Goal: Task Accomplishment & Management: Manage account settings

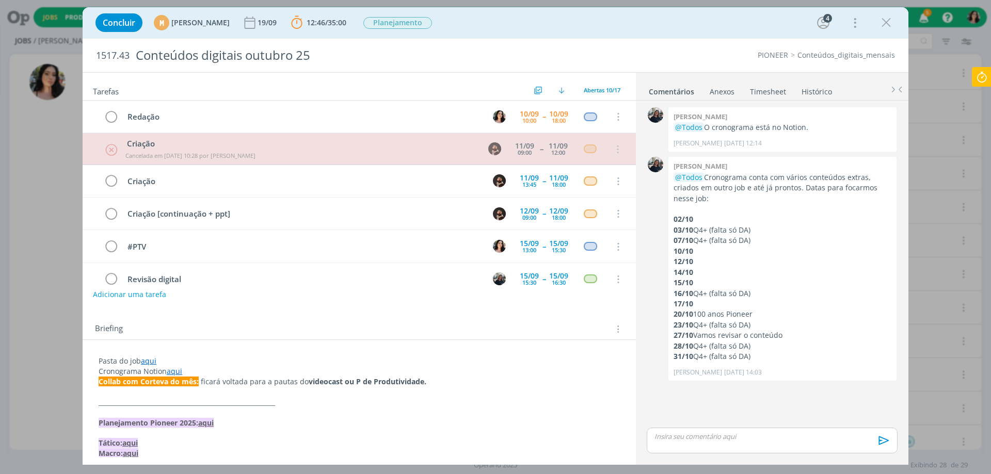
scroll to position [154, 0]
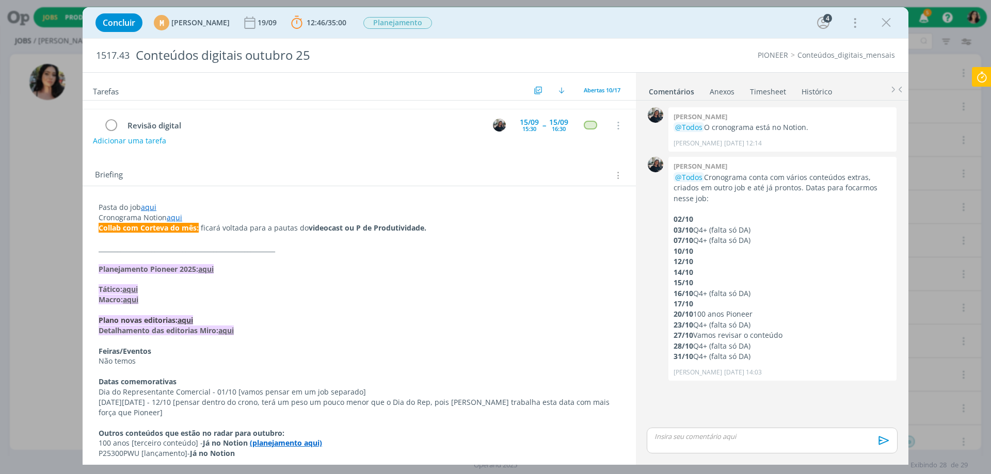
click at [978, 83] on icon at bounding box center [981, 77] width 19 height 20
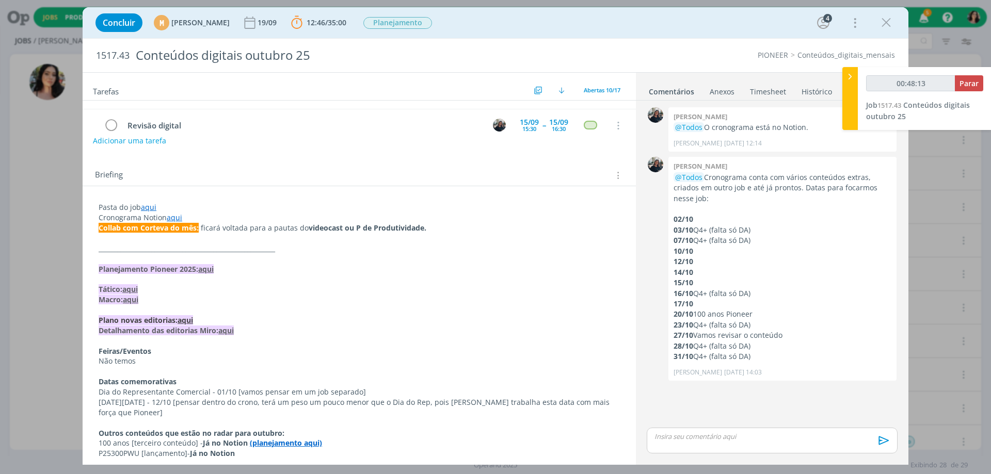
type input "00:48:14"
click at [970, 80] on span "Parar" at bounding box center [968, 83] width 19 height 10
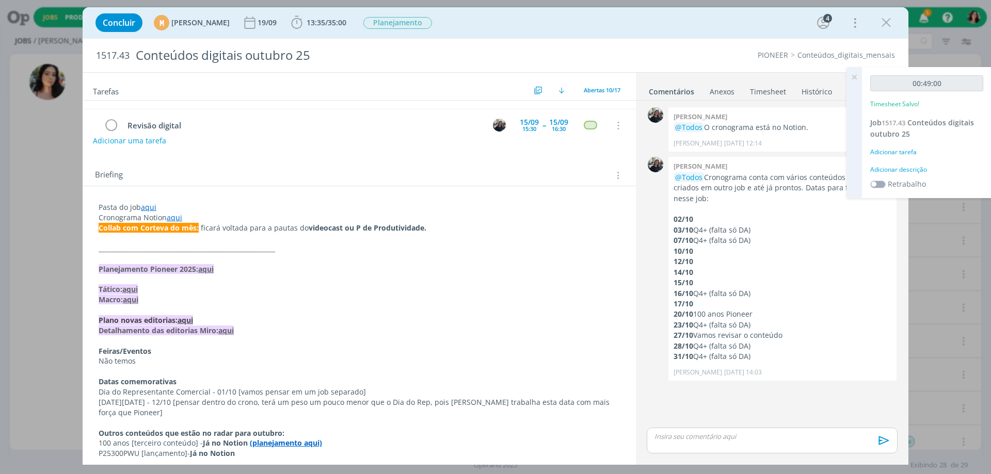
click at [907, 170] on div "Adicionar descrição" at bounding box center [926, 169] width 113 height 9
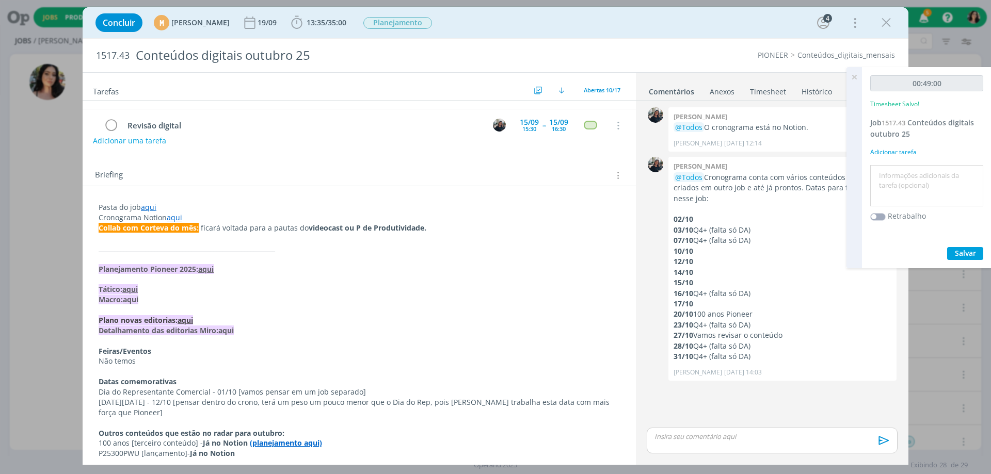
click at [907, 170] on textarea at bounding box center [927, 186] width 108 height 37
type textarea "Redação."
click at [970, 248] on span "Salvar" at bounding box center [965, 253] width 21 height 10
click at [346, 20] on span "35:00" at bounding box center [337, 23] width 19 height 10
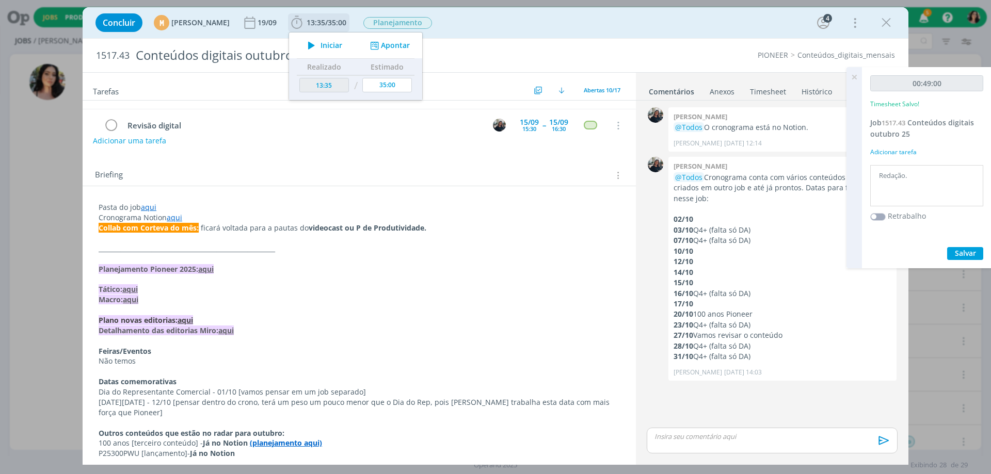
click at [342, 43] on span "Iniciar" at bounding box center [331, 45] width 22 height 7
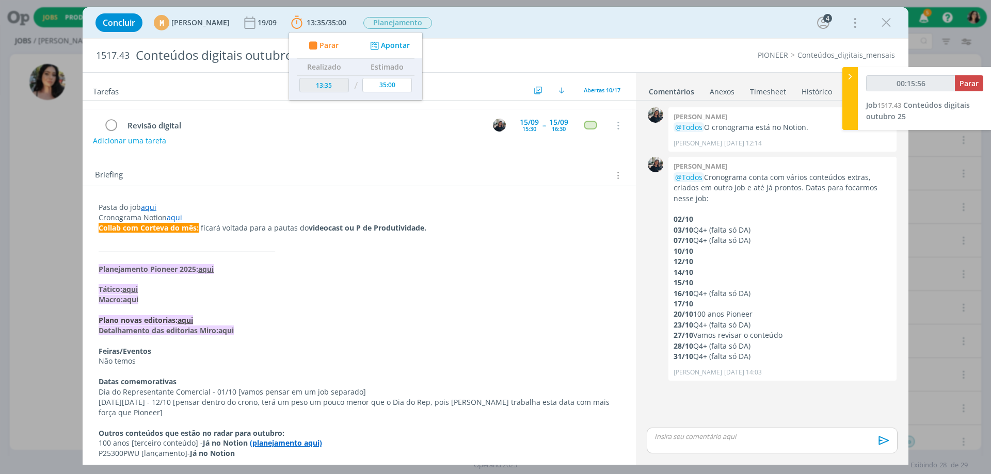
type input "00:15:57"
click at [851, 87] on div at bounding box center [849, 98] width 15 height 63
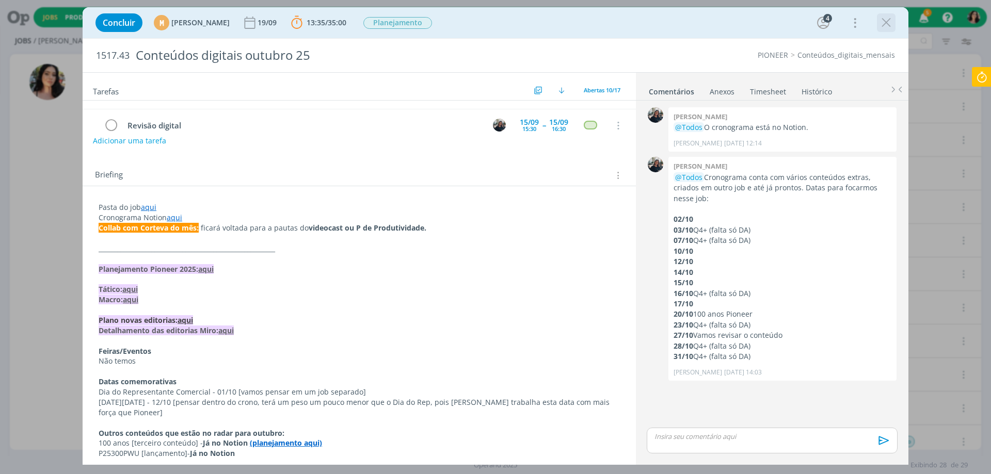
click at [891, 21] on icon "dialog" at bounding box center [885, 22] width 15 height 15
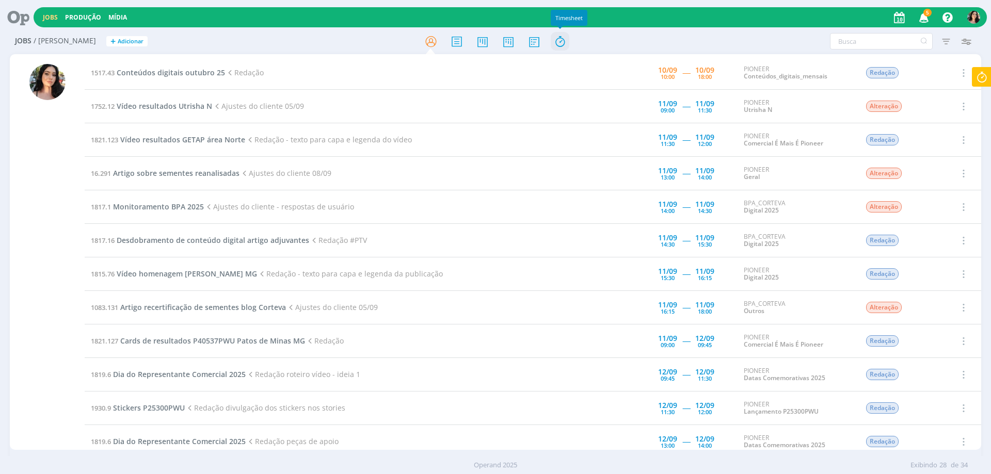
click at [569, 43] on icon at bounding box center [560, 41] width 19 height 20
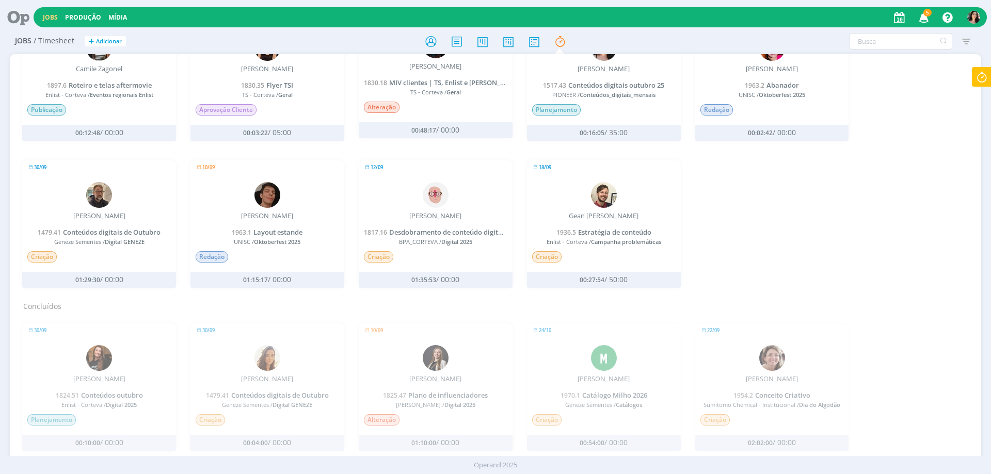
scroll to position [568, 0]
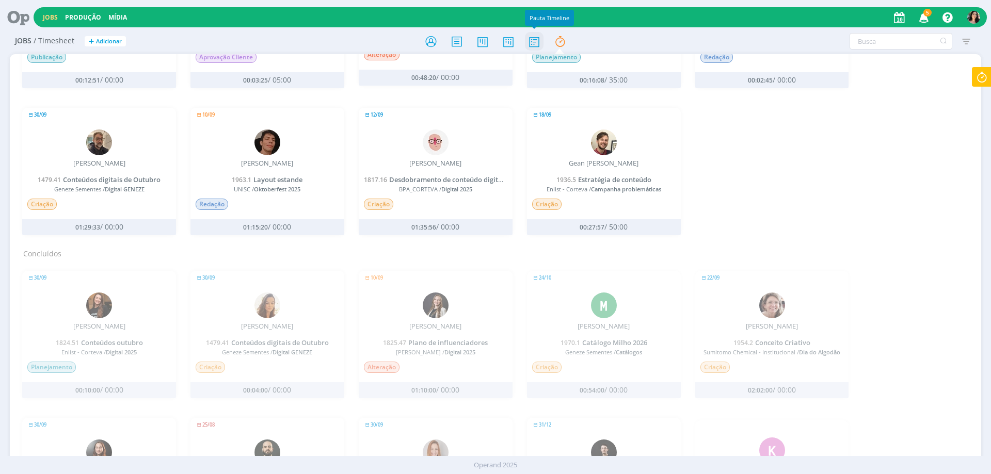
click at [535, 42] on icon at bounding box center [534, 41] width 19 height 20
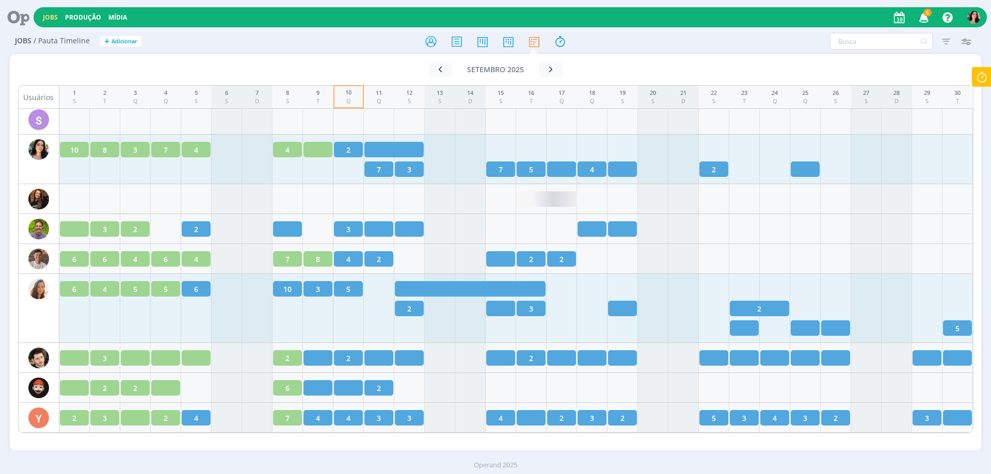
scroll to position [1558, 0]
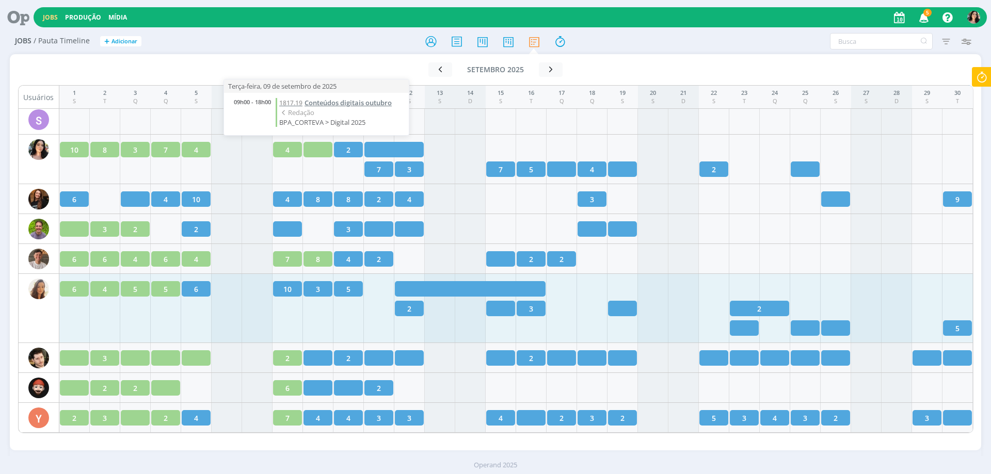
click at [344, 101] on span "Conteúdos digitais outubro" at bounding box center [347, 102] width 87 height 9
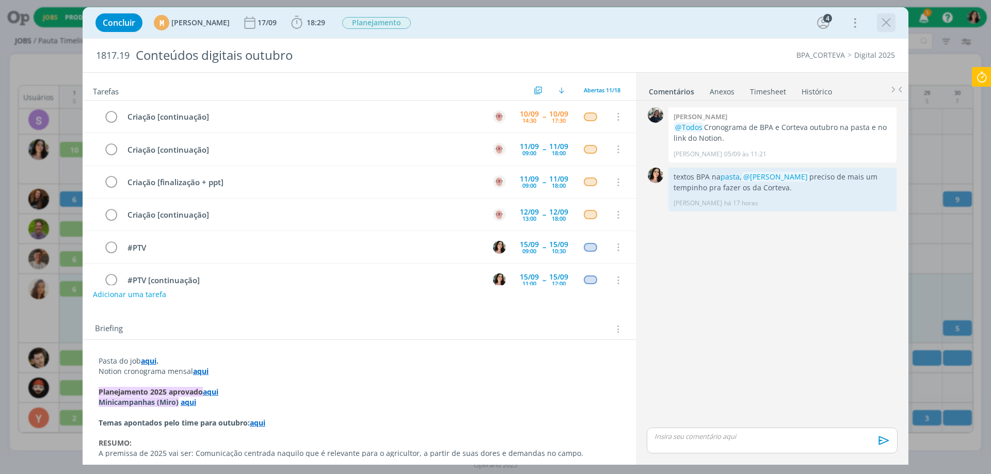
click at [887, 22] on icon "dialog" at bounding box center [885, 22] width 15 height 15
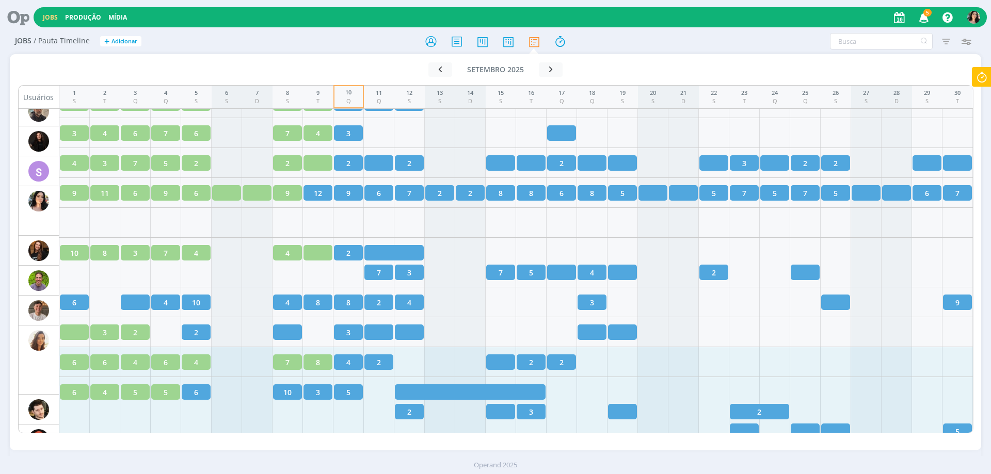
scroll to position [1455, 0]
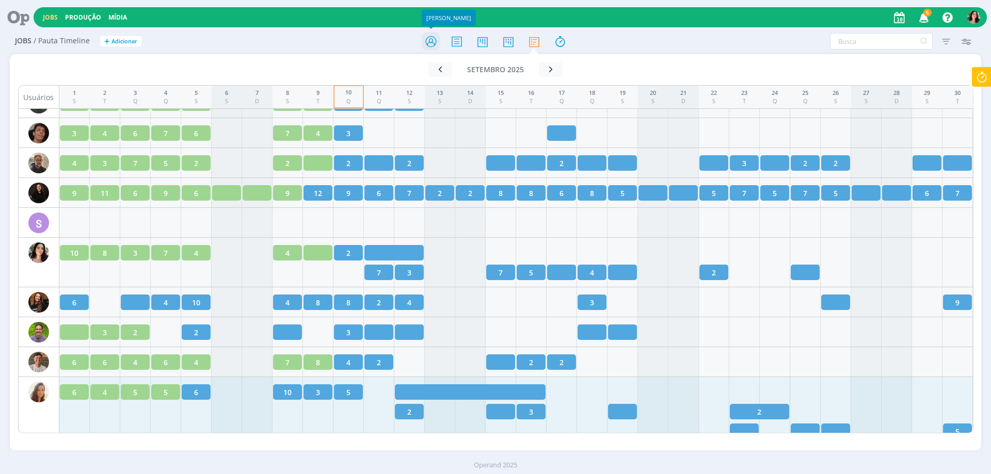
click at [428, 36] on icon at bounding box center [431, 41] width 19 height 20
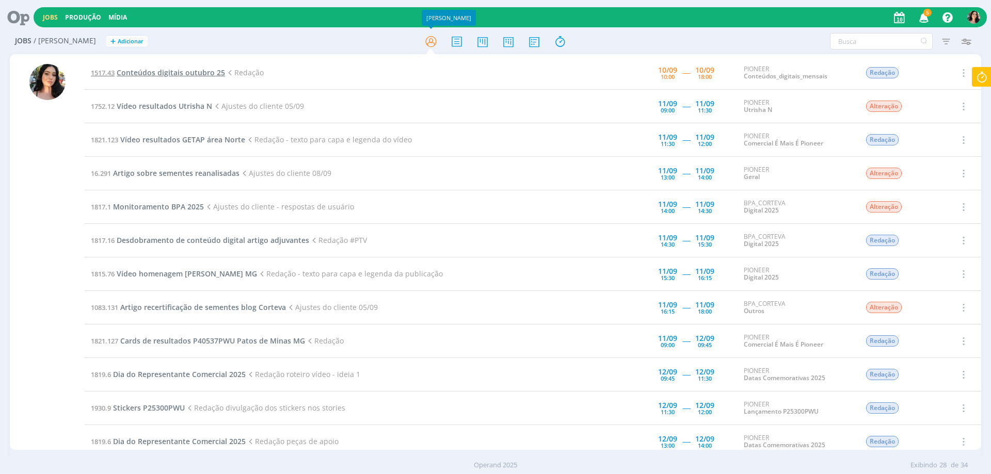
click at [175, 69] on span "Conteúdos digitais outubro 25" at bounding box center [171, 73] width 108 height 10
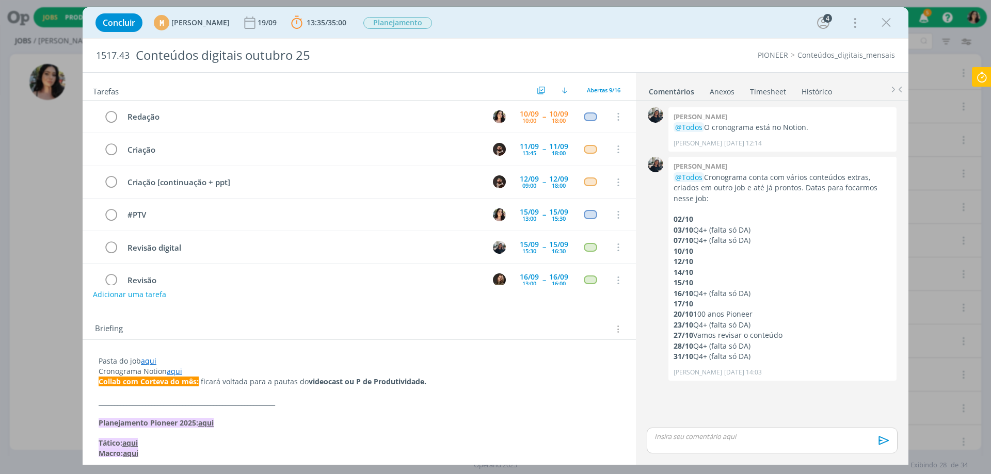
click at [975, 80] on icon at bounding box center [981, 77] width 19 height 20
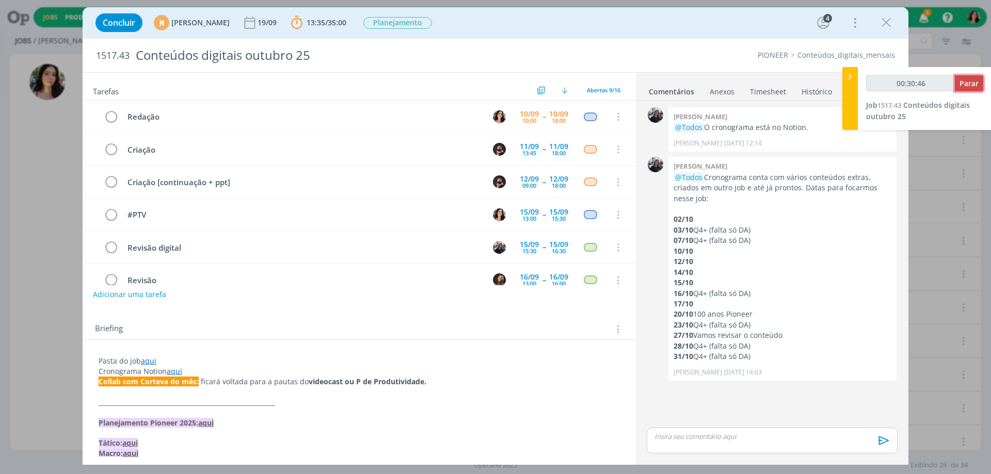
click at [966, 82] on span "Parar" at bounding box center [968, 83] width 19 height 10
type input "00:31:00"
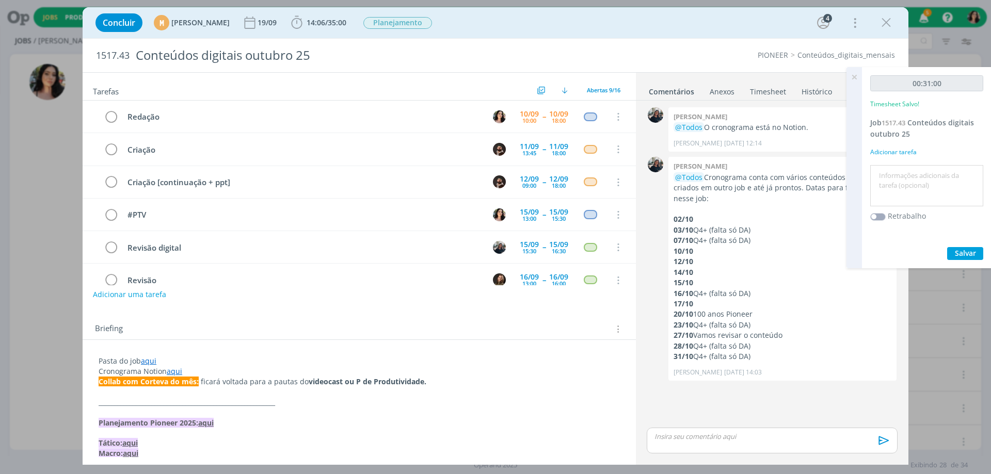
click at [894, 184] on textarea at bounding box center [927, 186] width 108 height 37
drag, startPoint x: 956, startPoint y: 182, endPoint x: 608, endPoint y: 186, distance: 348.3
click at [613, 192] on div "Jobs Produção Mídia 5 Notificações Central de Ajuda Área de Membros Implantação…" at bounding box center [495, 237] width 991 height 474
type textarea "Redação."
click at [965, 252] on span "Salvar" at bounding box center [965, 253] width 21 height 10
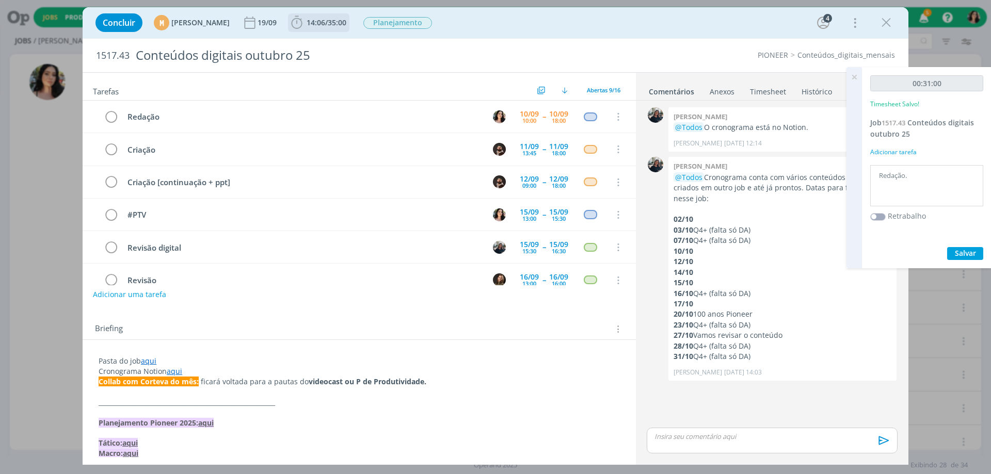
click at [325, 19] on span "14:06" at bounding box center [315, 23] width 19 height 10
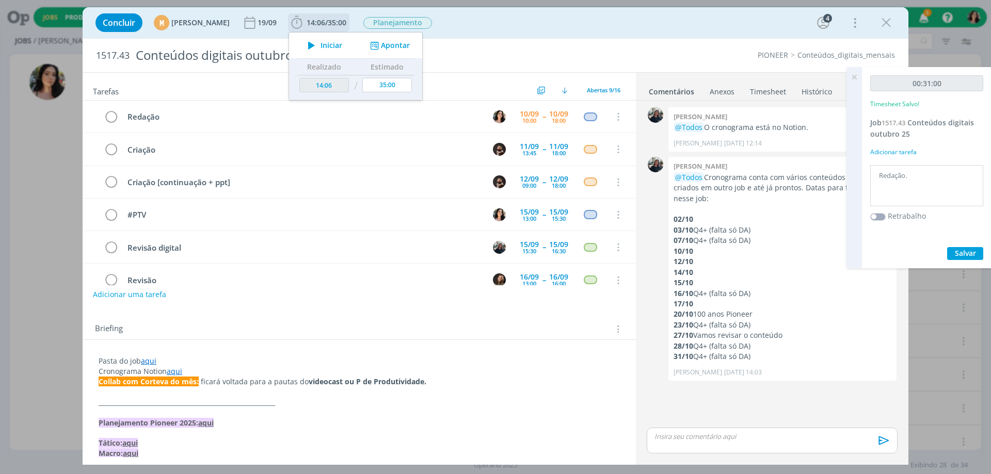
click at [342, 45] on span "Iniciar" at bounding box center [331, 45] width 22 height 7
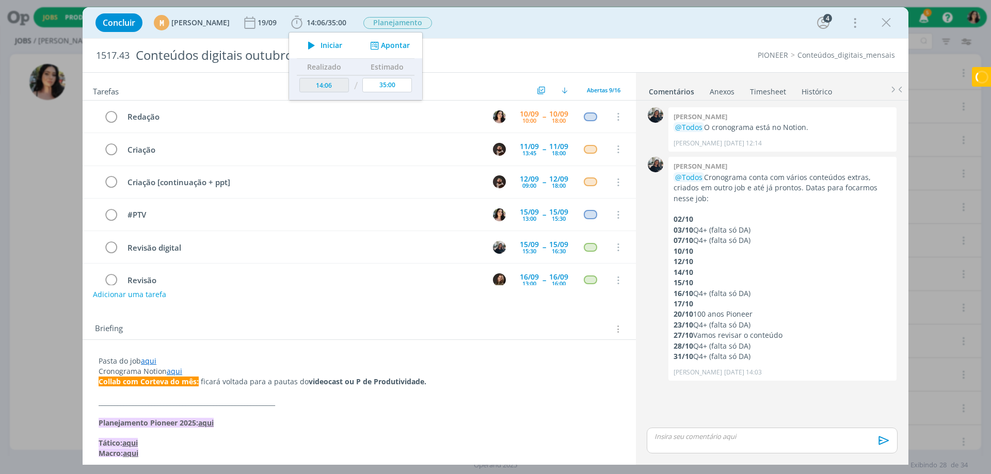
drag, startPoint x: 880, startPoint y: 24, endPoint x: 305, endPoint y: 473, distance: 729.2
click at [881, 24] on icon "dialog" at bounding box center [885, 22] width 15 height 15
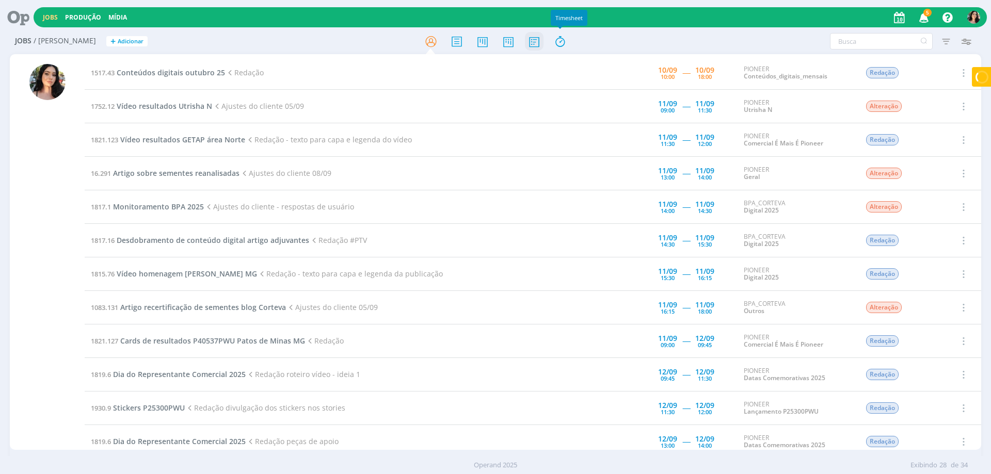
click at [541, 39] on icon at bounding box center [534, 41] width 19 height 20
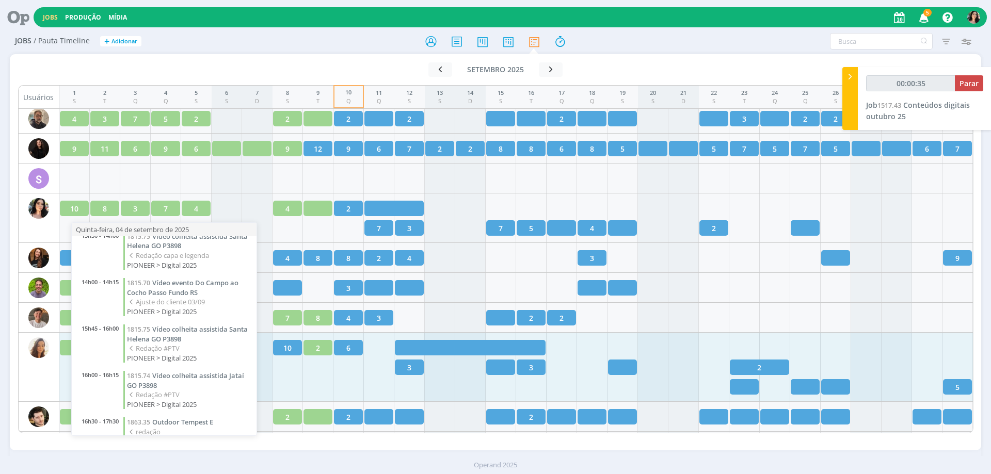
scroll to position [141, 0]
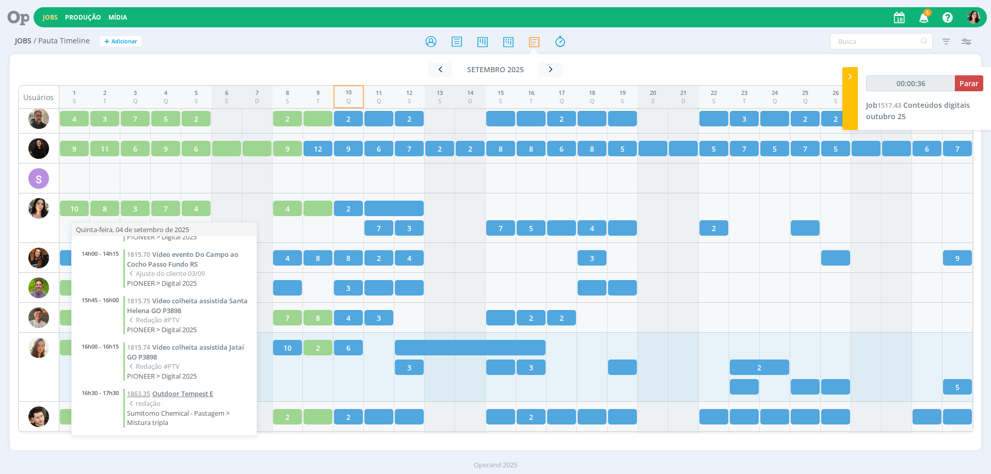
click at [173, 393] on span "Outdoor Tempest E" at bounding box center [182, 393] width 61 height 9
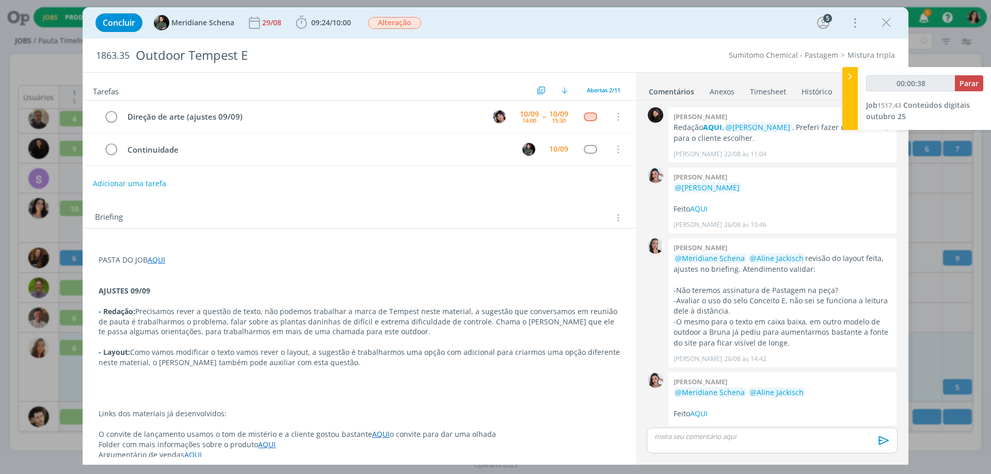
scroll to position [227, 0]
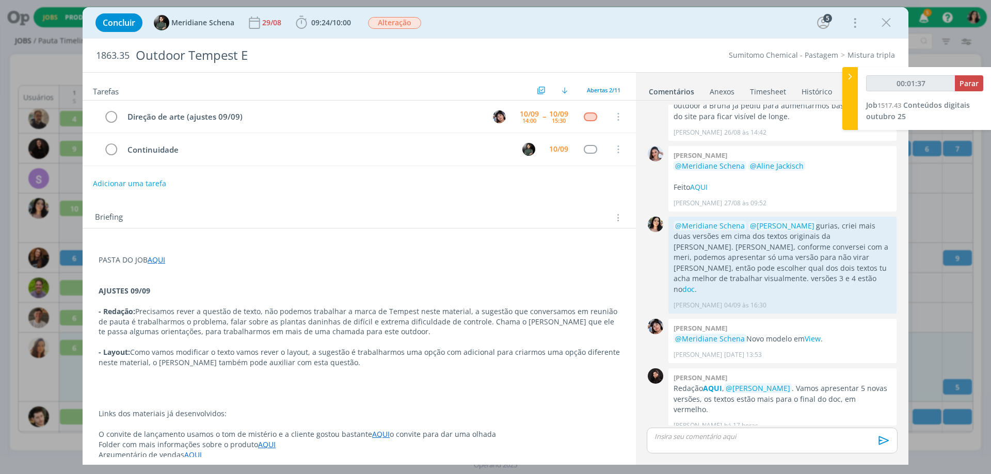
type input "00:01:38"
click at [851, 80] on icon at bounding box center [850, 76] width 10 height 11
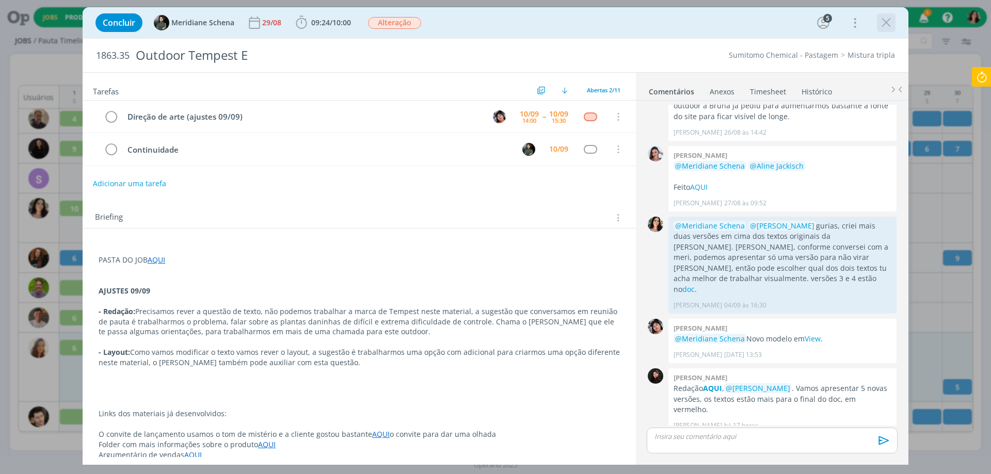
click at [885, 20] on icon "dialog" at bounding box center [885, 22] width 15 height 15
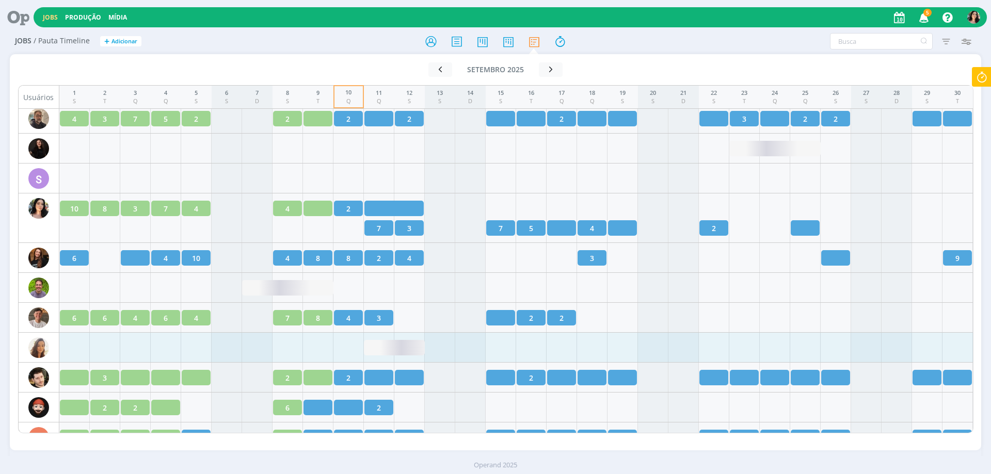
click at [20, 18] on icon at bounding box center [14, 17] width 21 height 20
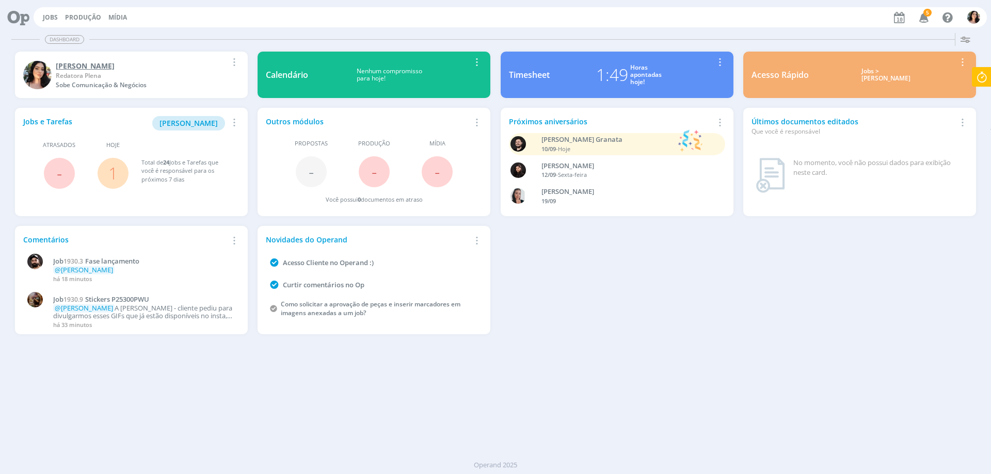
click at [86, 66] on div "[PERSON_NAME]" at bounding box center [142, 65] width 172 height 11
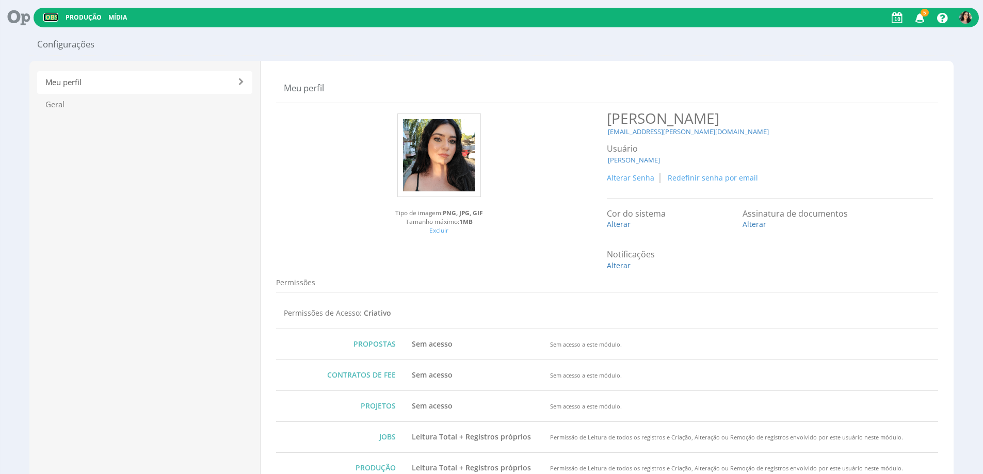
click at [47, 16] on link "Jobs" at bounding box center [50, 17] width 15 height 9
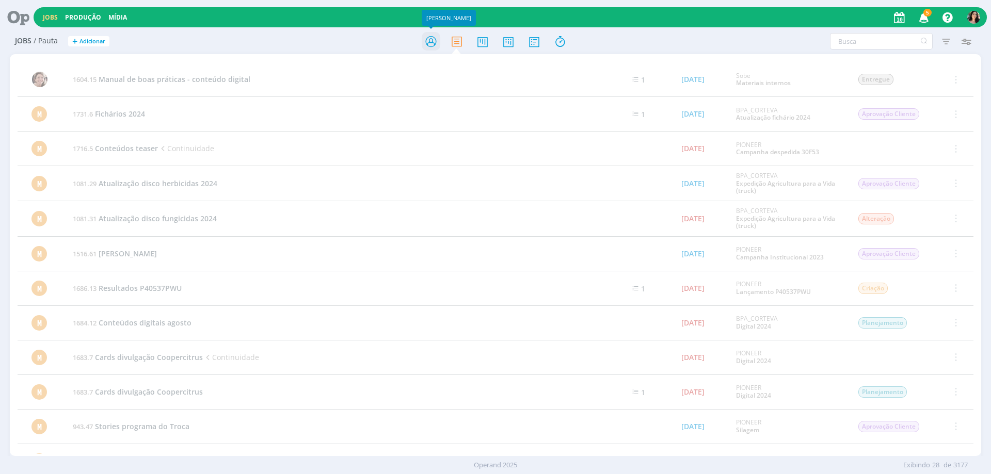
click at [431, 44] on icon at bounding box center [431, 41] width 19 height 20
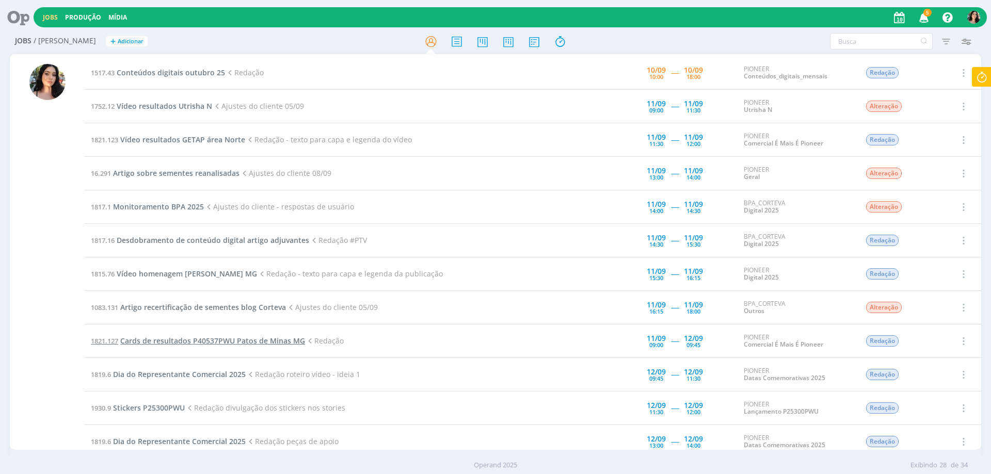
click at [263, 336] on span "Cards de resultados P40537PWU Patos de Minas MG" at bounding box center [212, 341] width 185 height 10
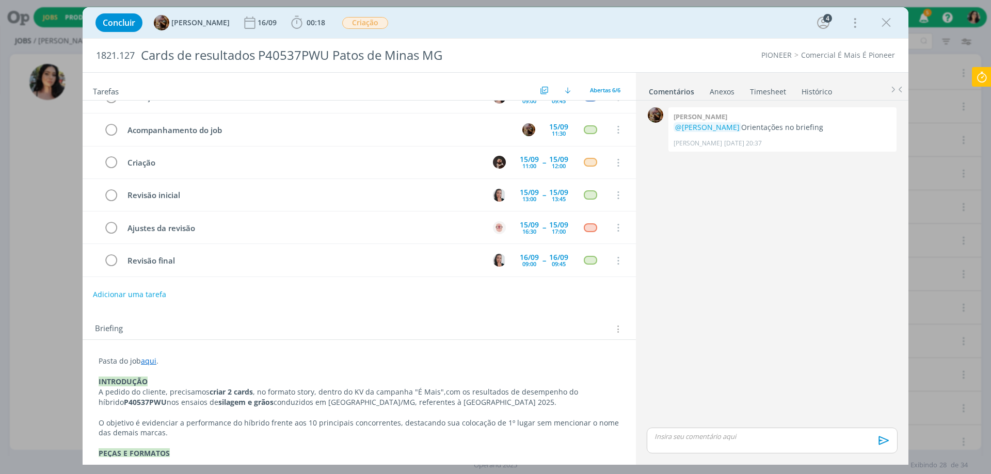
scroll to position [20, 0]
click at [890, 24] on icon "dialog" at bounding box center [885, 22] width 15 height 15
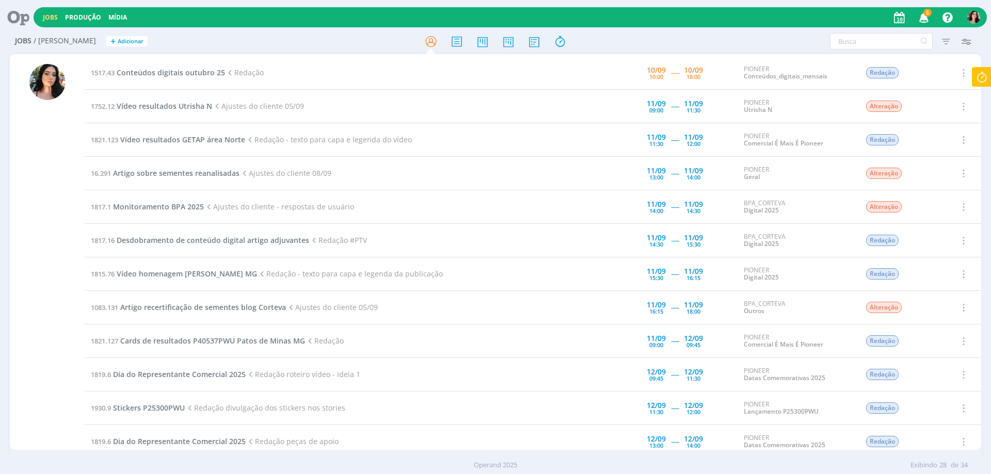
click at [22, 18] on icon at bounding box center [14, 17] width 21 height 20
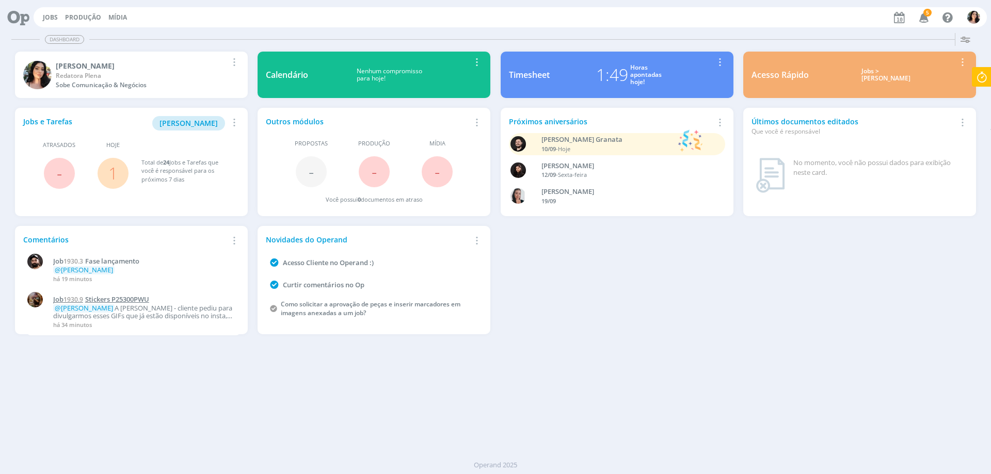
click at [122, 298] on span "Stickers P25300PWU" at bounding box center [117, 299] width 64 height 9
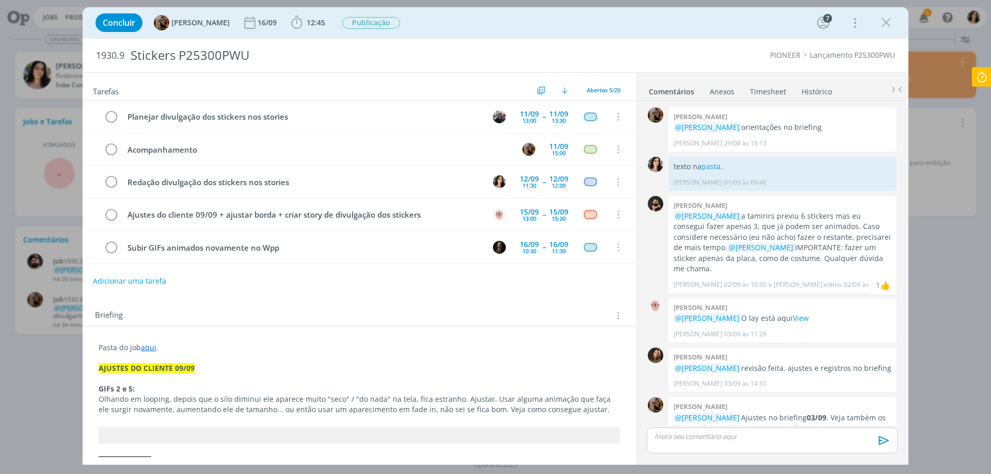
scroll to position [980, 0]
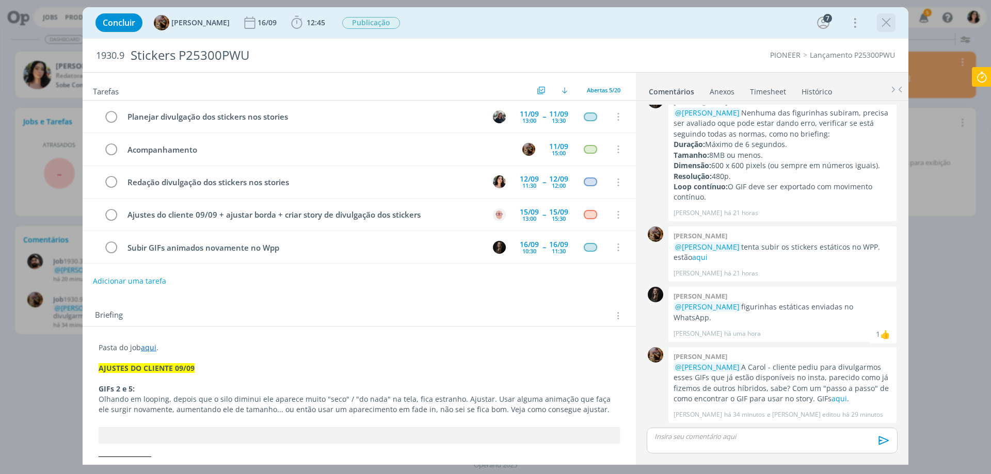
click at [891, 21] on icon "dialog" at bounding box center [885, 22] width 15 height 15
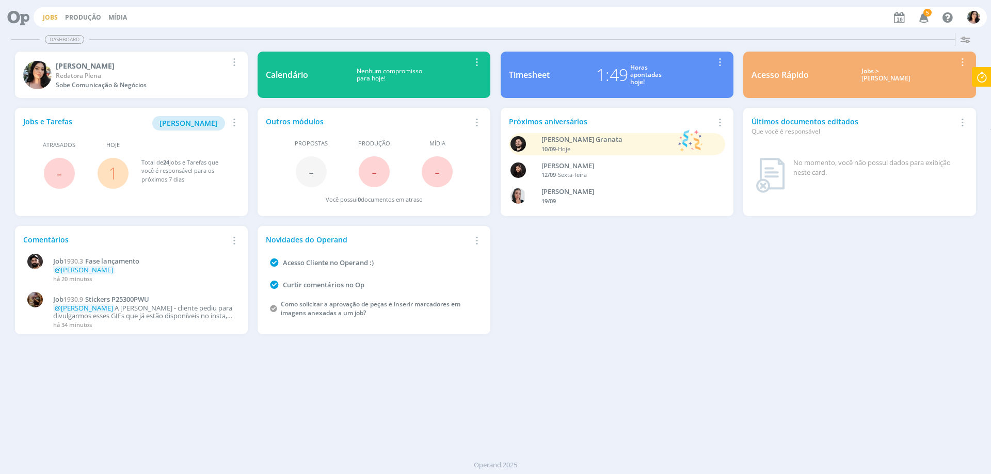
click at [49, 15] on link "Jobs" at bounding box center [50, 17] width 15 height 9
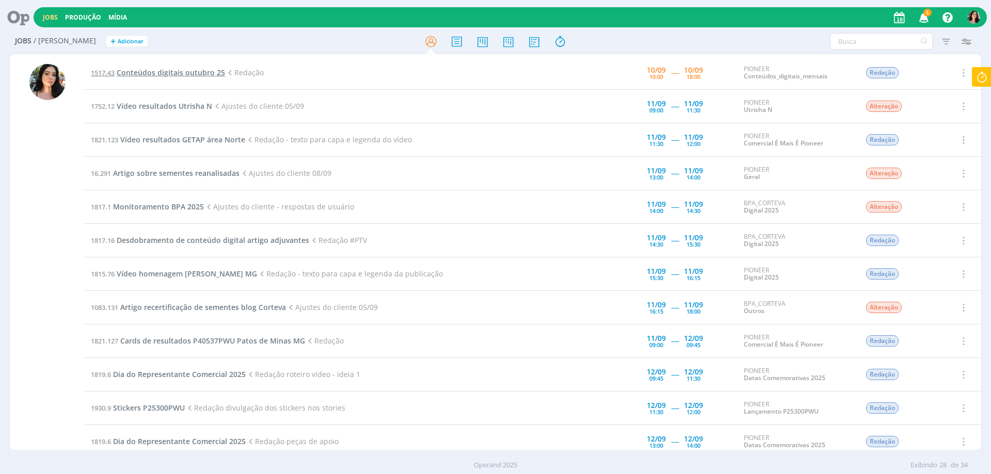
click at [177, 74] on span "Conteúdos digitais outubro 25" at bounding box center [171, 73] width 108 height 10
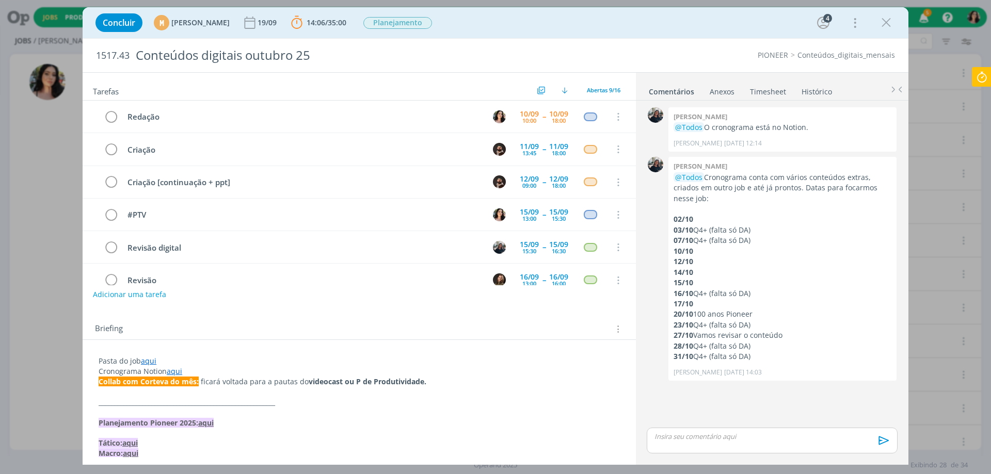
click at [972, 80] on icon at bounding box center [981, 77] width 19 height 20
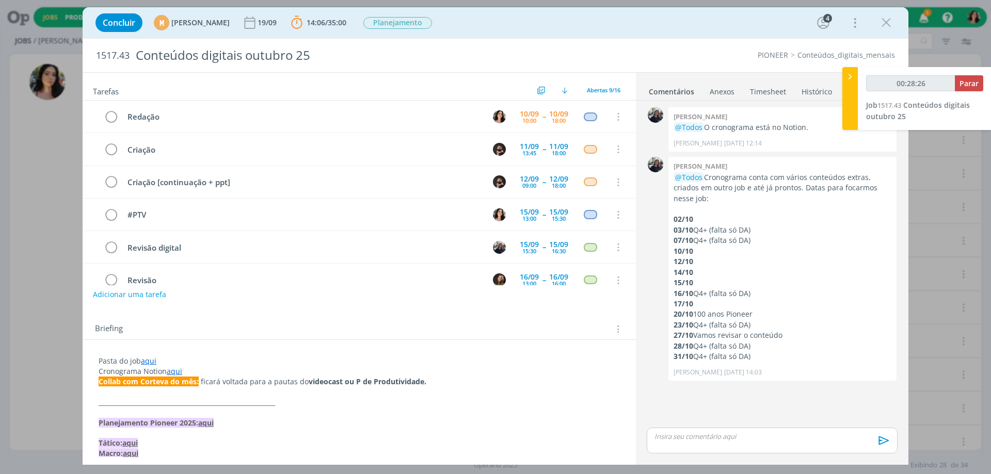
type input "00:28:27"
click at [854, 117] on div at bounding box center [849, 98] width 15 height 63
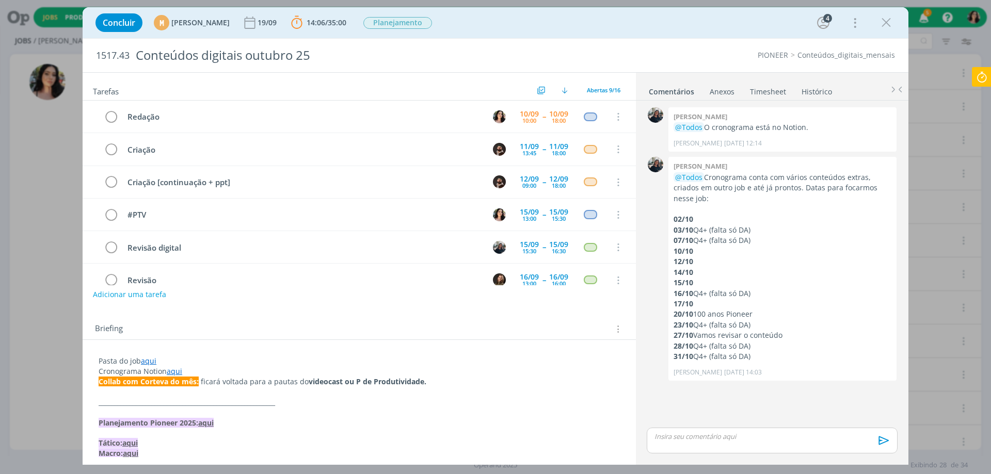
click at [982, 69] on icon at bounding box center [981, 77] width 19 height 20
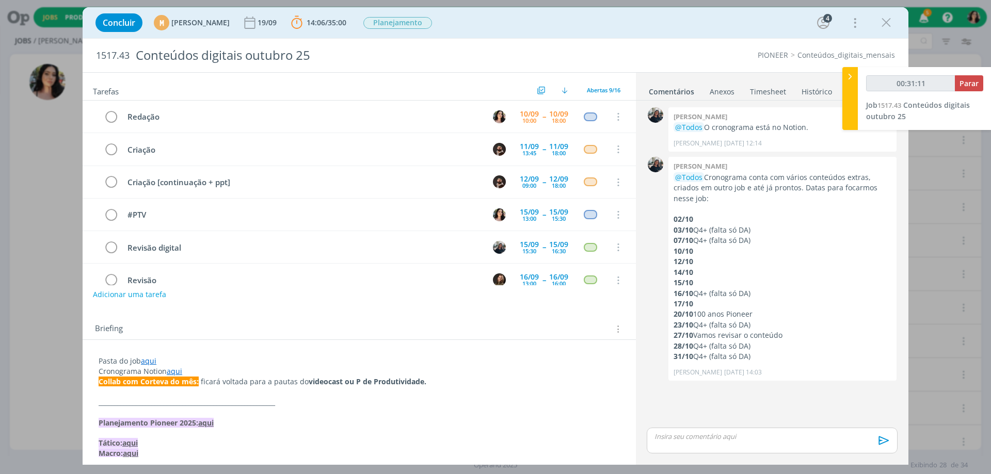
type input "00:31:12"
click at [971, 83] on span "Parar" at bounding box center [968, 83] width 19 height 10
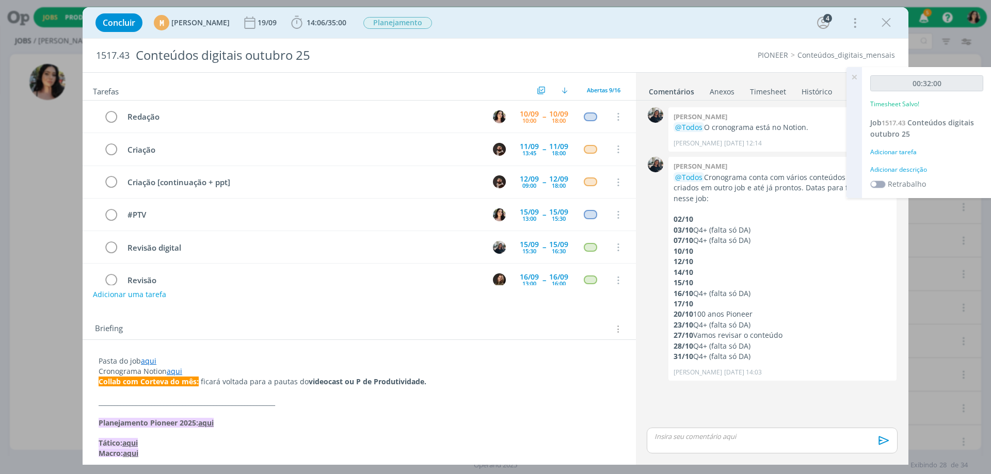
click at [891, 169] on div "Adicionar descrição" at bounding box center [926, 169] width 113 height 9
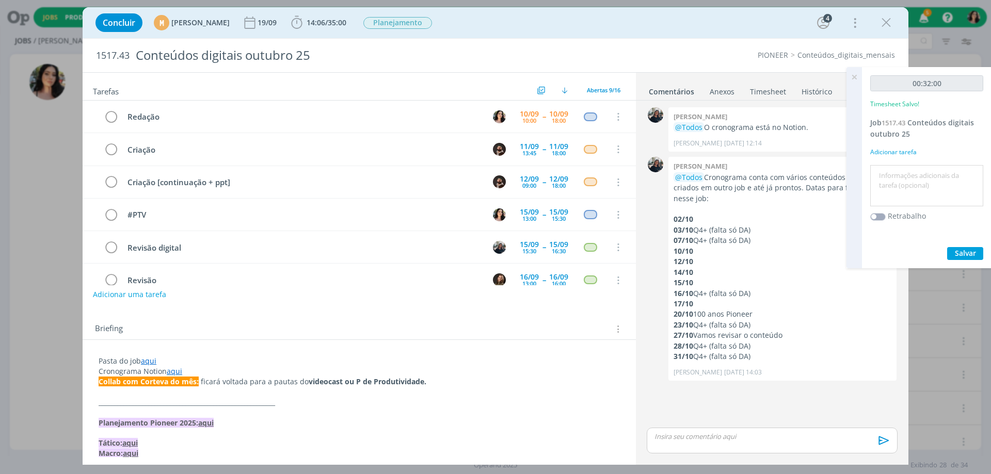
drag, startPoint x: 888, startPoint y: 189, endPoint x: 893, endPoint y: 167, distance: 22.3
click at [889, 179] on textarea at bounding box center [927, 186] width 108 height 37
type textarea "Redação."
click at [967, 245] on div "00:32:00 Timesheet Salvo! Job 1517.43 Conteúdos digitais outubro 25 Adicionar t…" at bounding box center [927, 167] width 130 height 201
click at [966, 248] on button "Salvar" at bounding box center [965, 253] width 36 height 13
